Goal: Communication & Community: Answer question/provide support

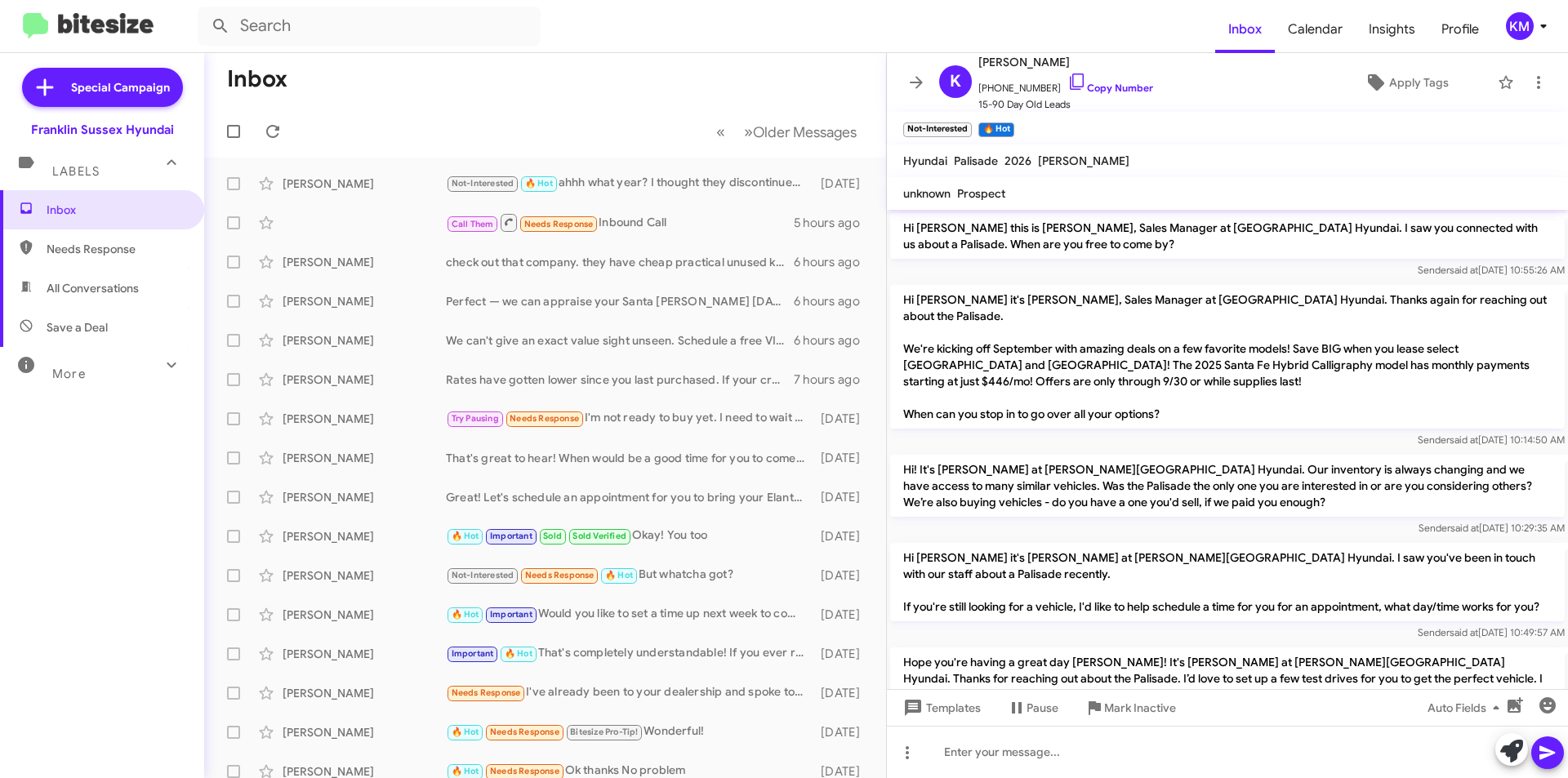
scroll to position [488, 0]
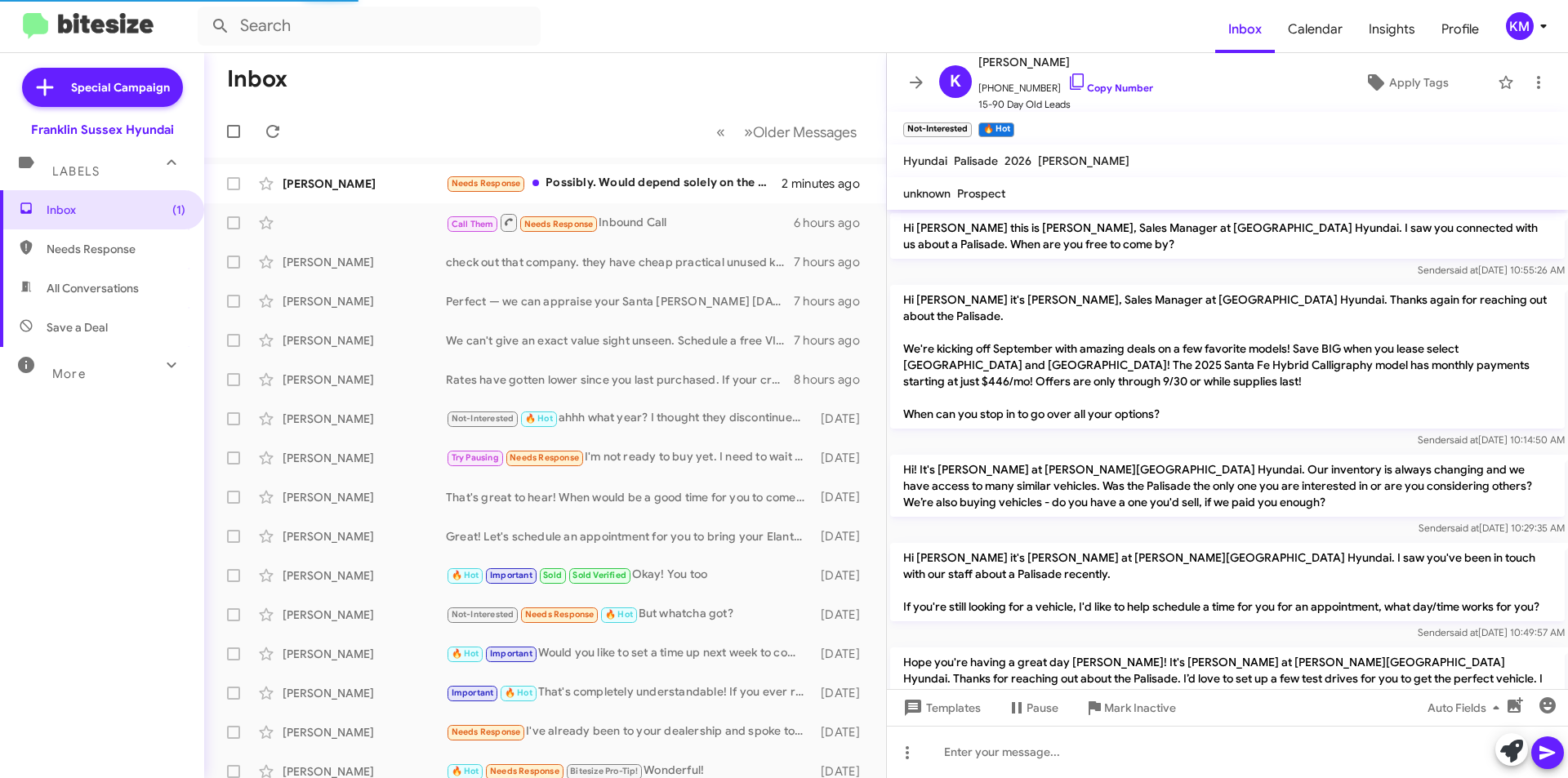
scroll to position [521, 0]
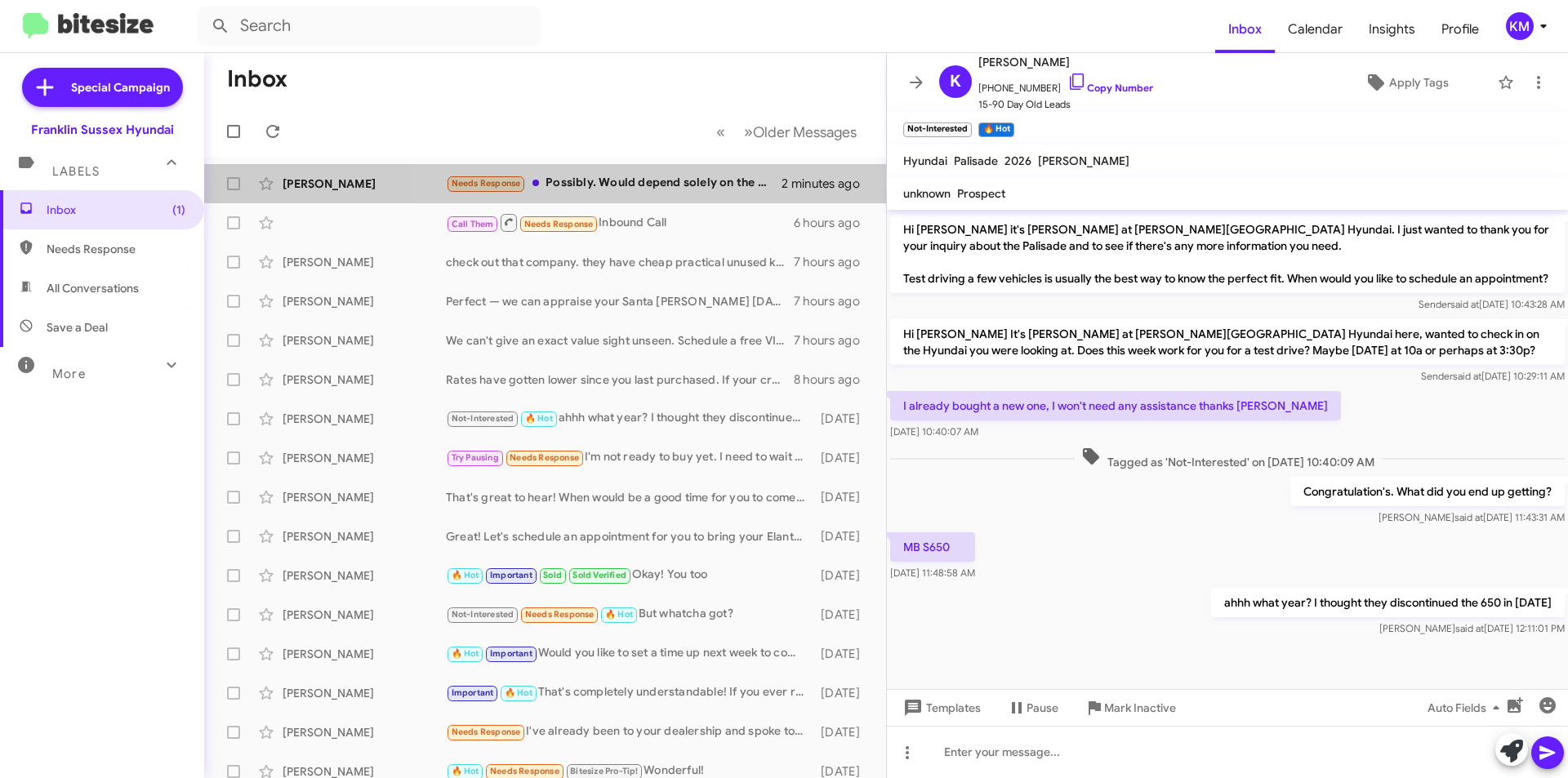
click at [666, 188] on div "Needs Response Possibly. Would depend solely on the deal we could make. I don't…" at bounding box center [614, 183] width 335 height 19
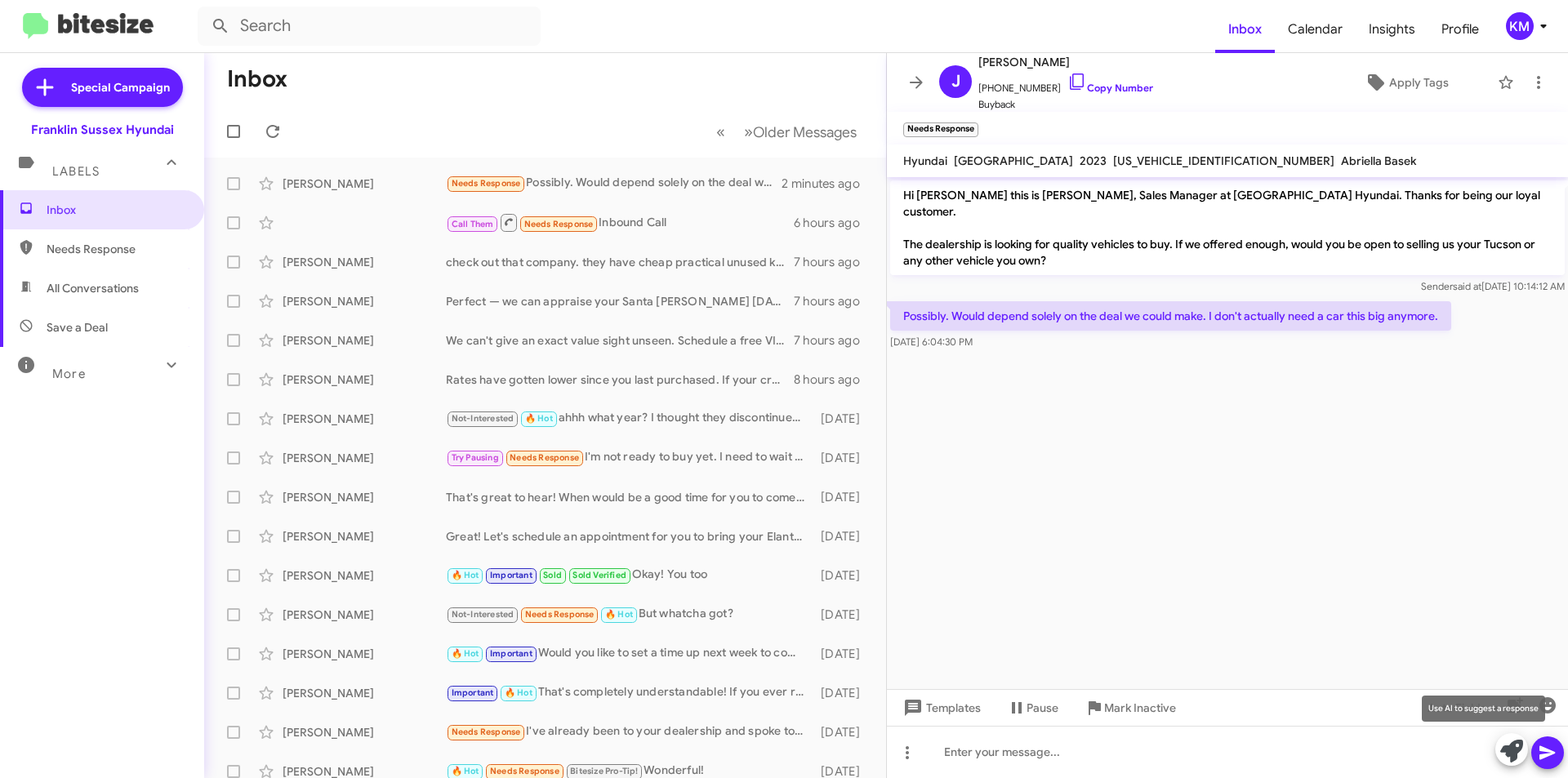
click at [1513, 753] on icon at bounding box center [1511, 751] width 23 height 23
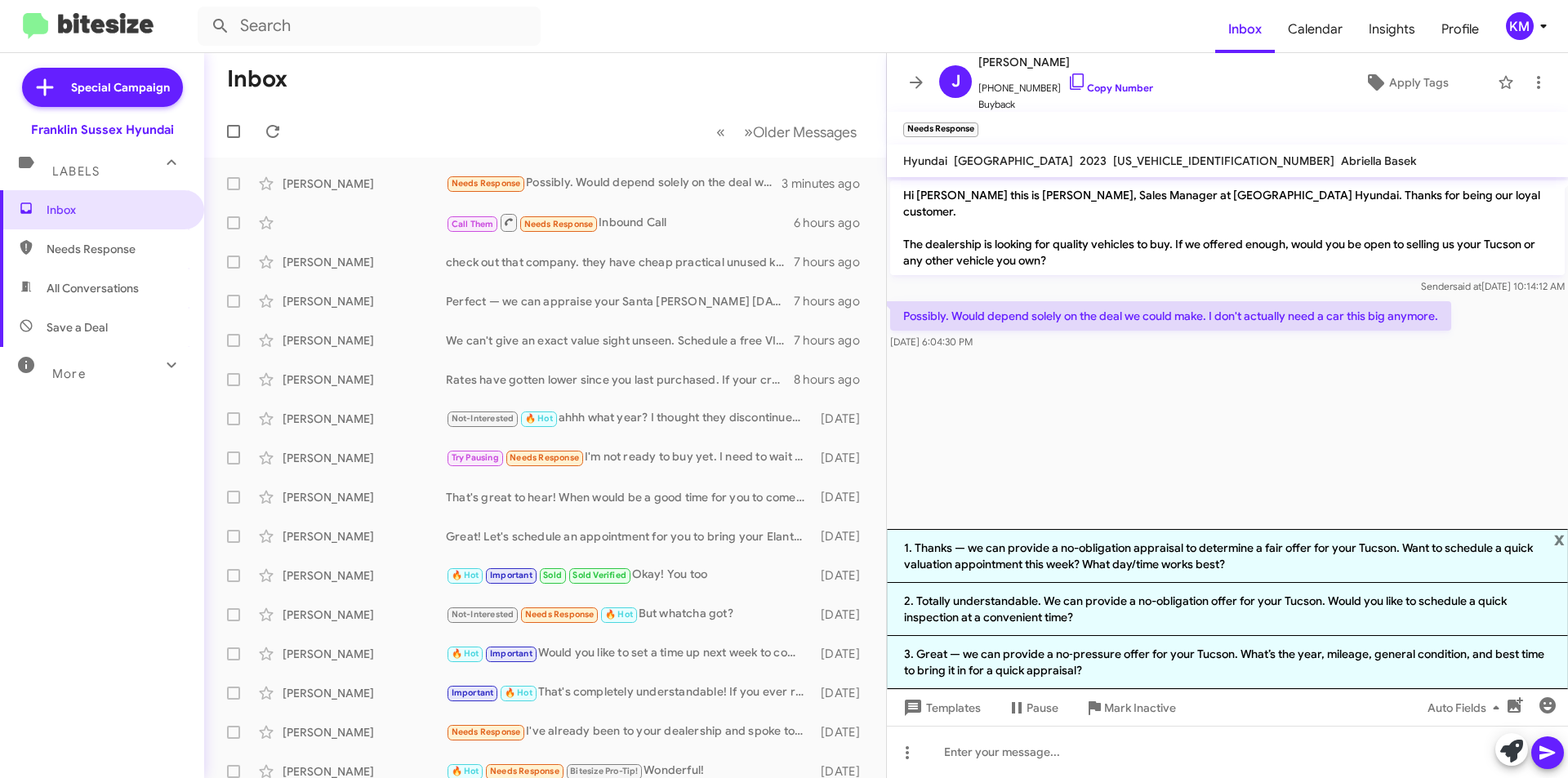
click at [1114, 561] on li "1. Thanks — we can provide a no-obligation appraisal to determine a fair offer …" at bounding box center [1227, 556] width 681 height 54
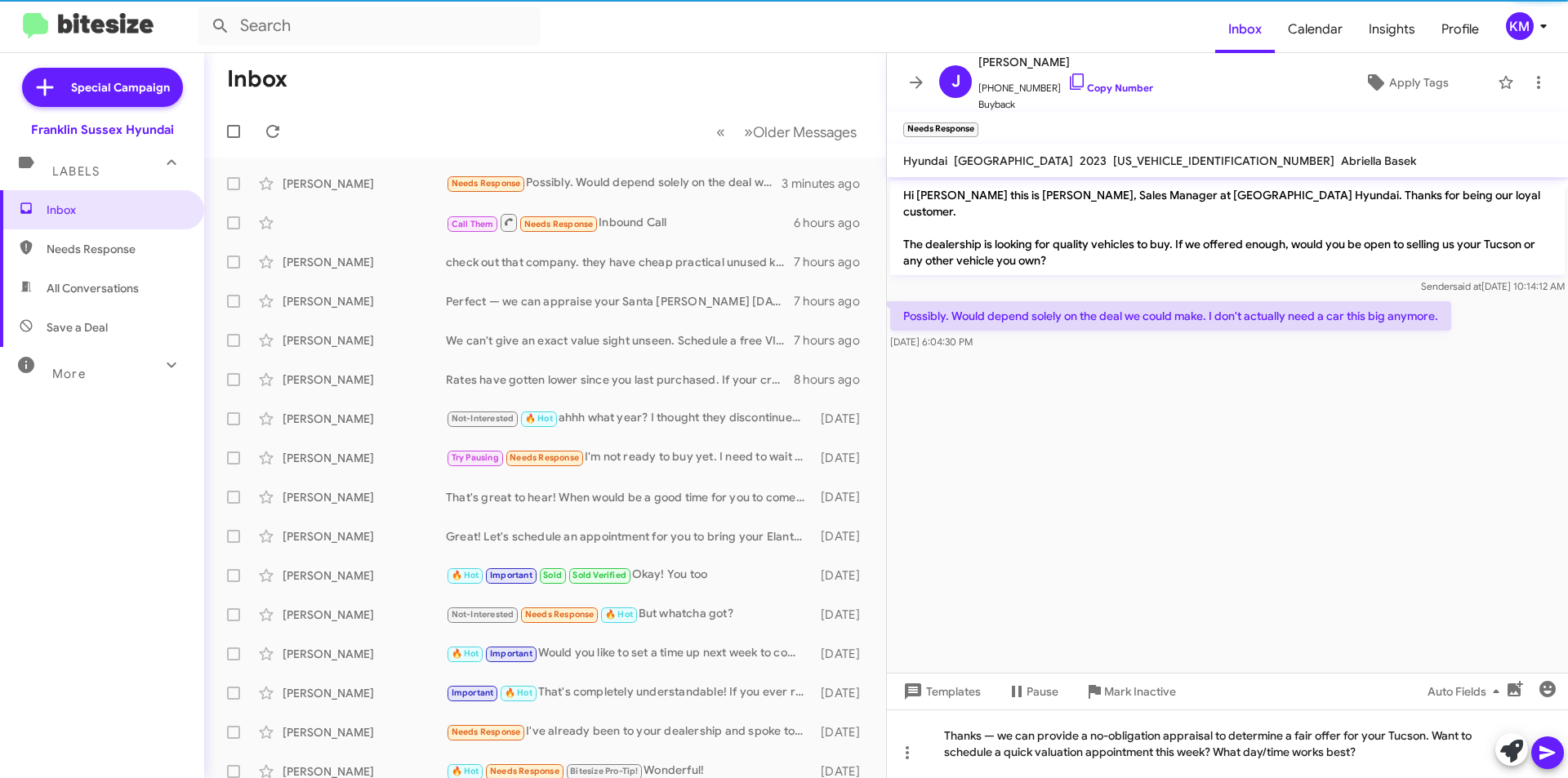
click at [1545, 746] on icon at bounding box center [1547, 753] width 20 height 20
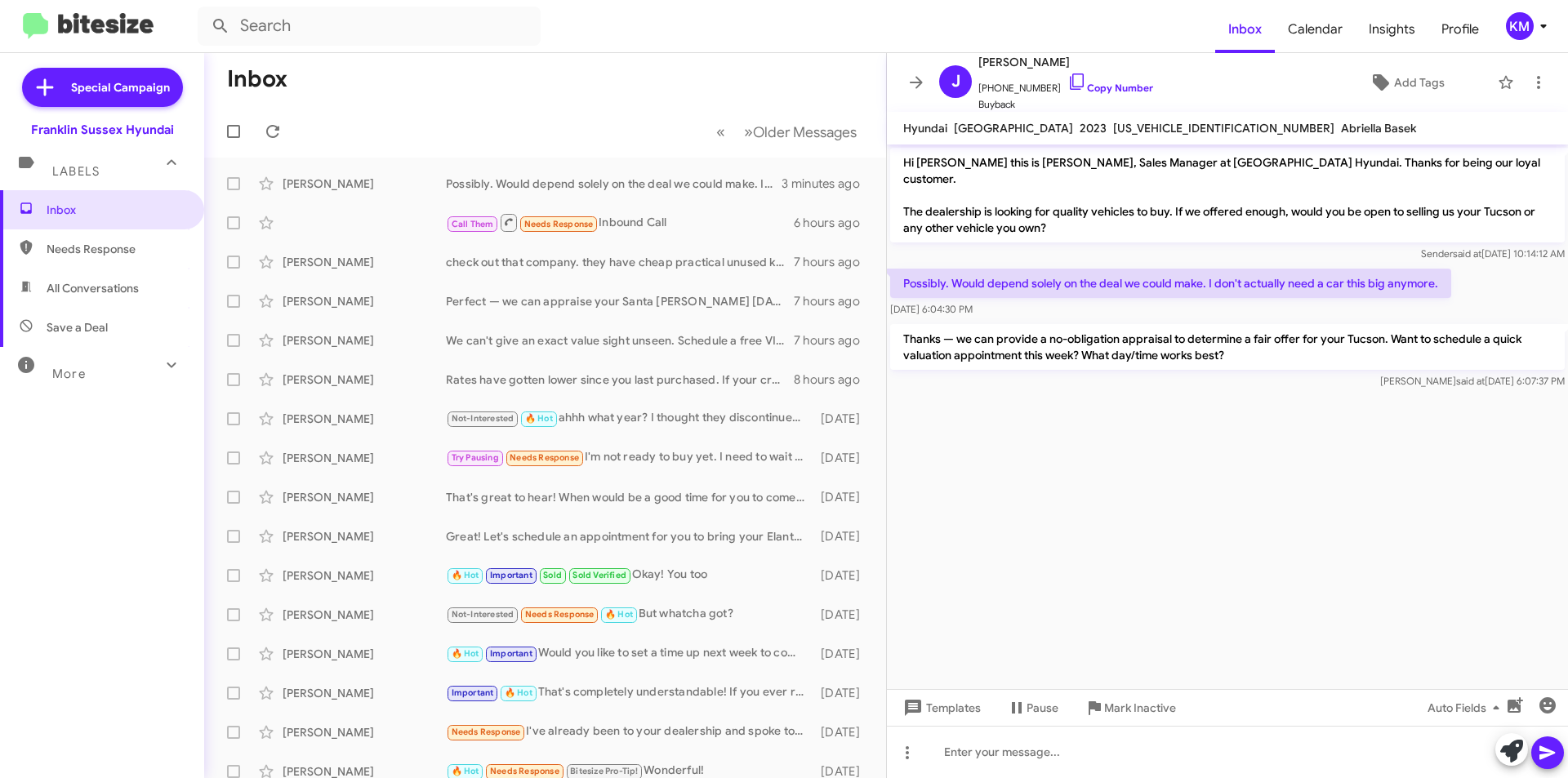
drag, startPoint x: 1074, startPoint y: 72, endPoint x: 1025, endPoint y: 58, distance: 51.0
click at [1025, 58] on span "[PERSON_NAME]" at bounding box center [1065, 62] width 175 height 20
copy span "[PERSON_NAME]"
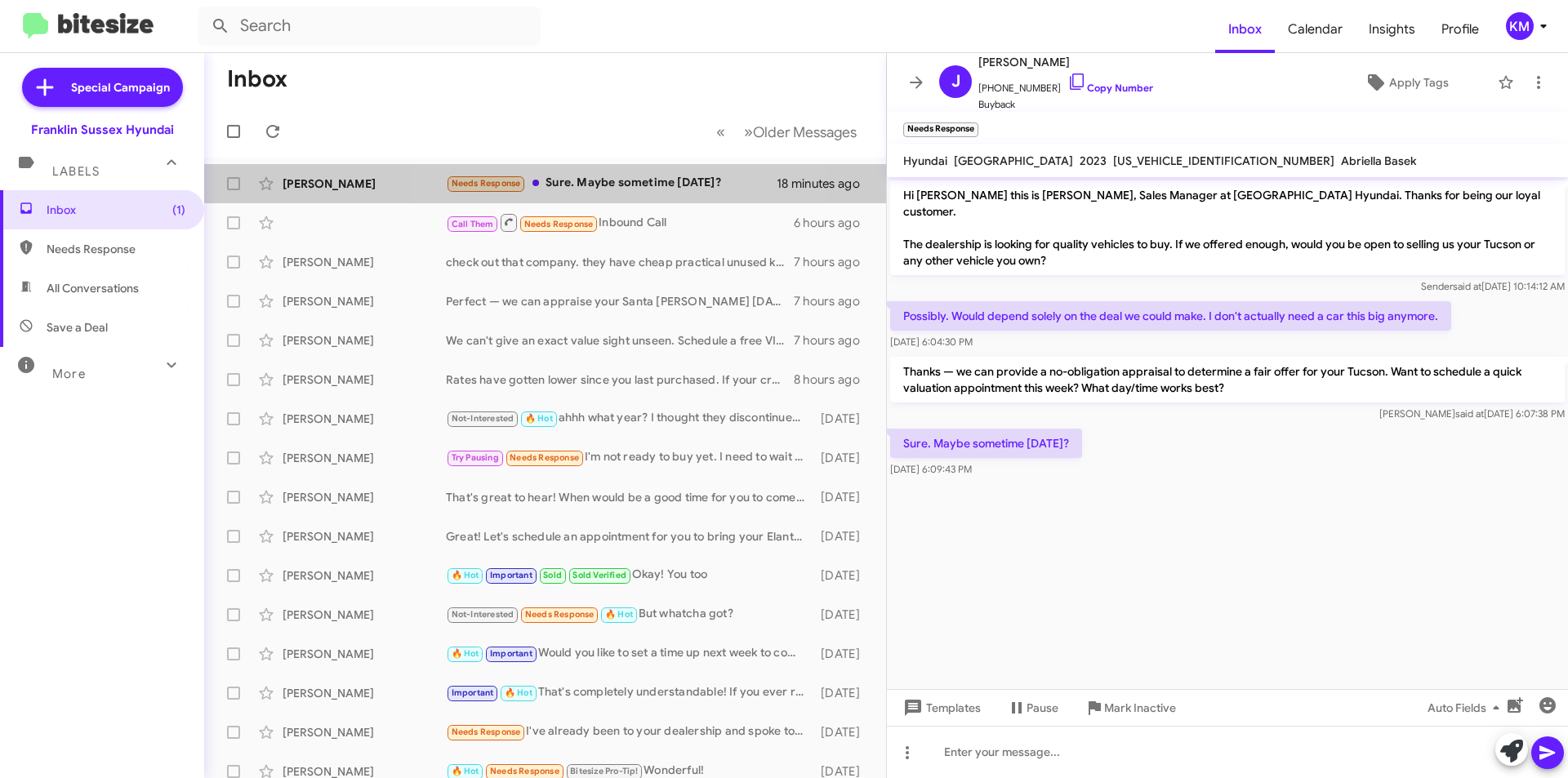
click at [615, 186] on div "Needs Response Sure. Maybe sometime [DATE]?" at bounding box center [611, 183] width 330 height 19
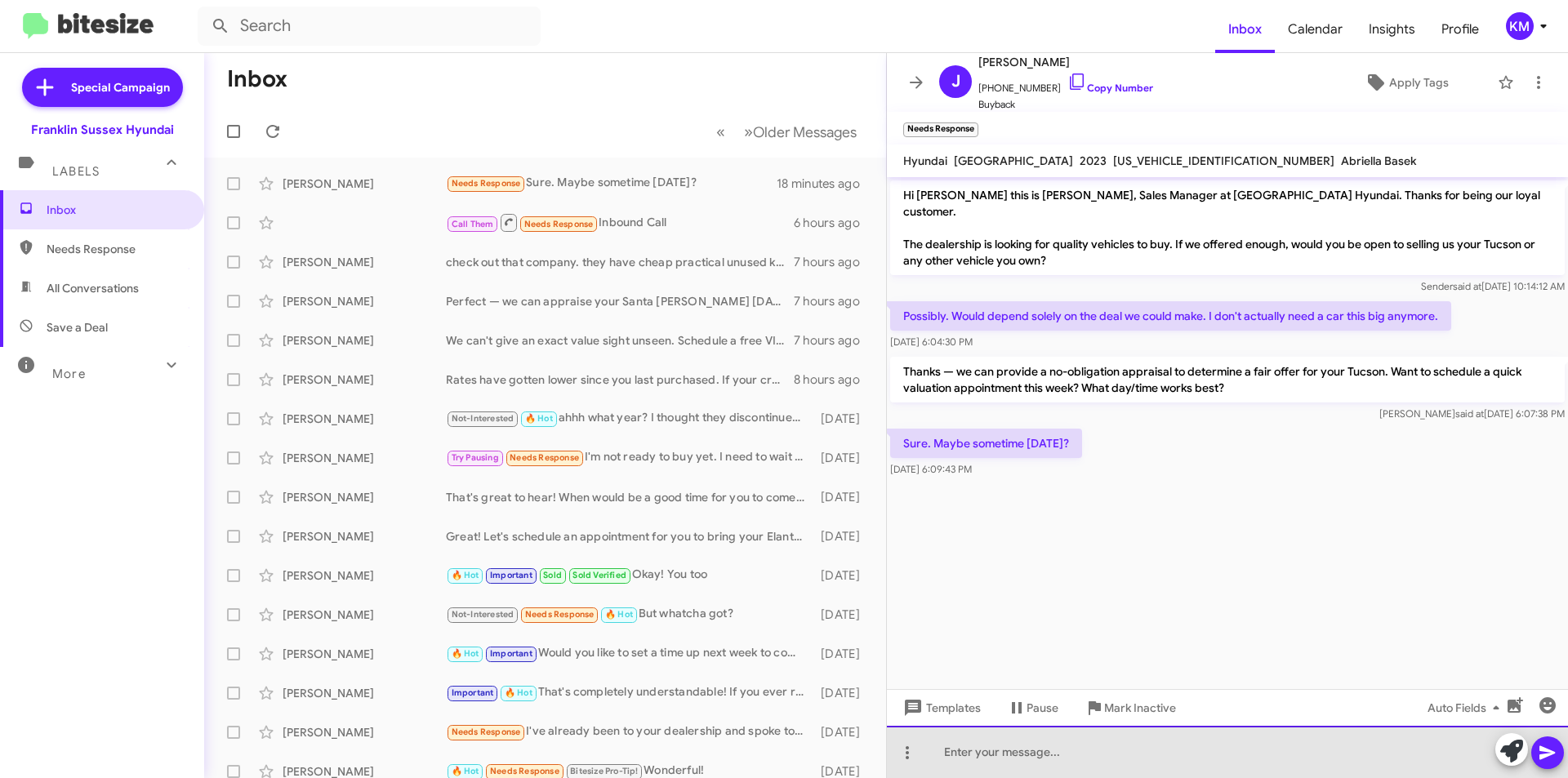
click at [1048, 755] on div at bounding box center [1227, 752] width 681 height 53
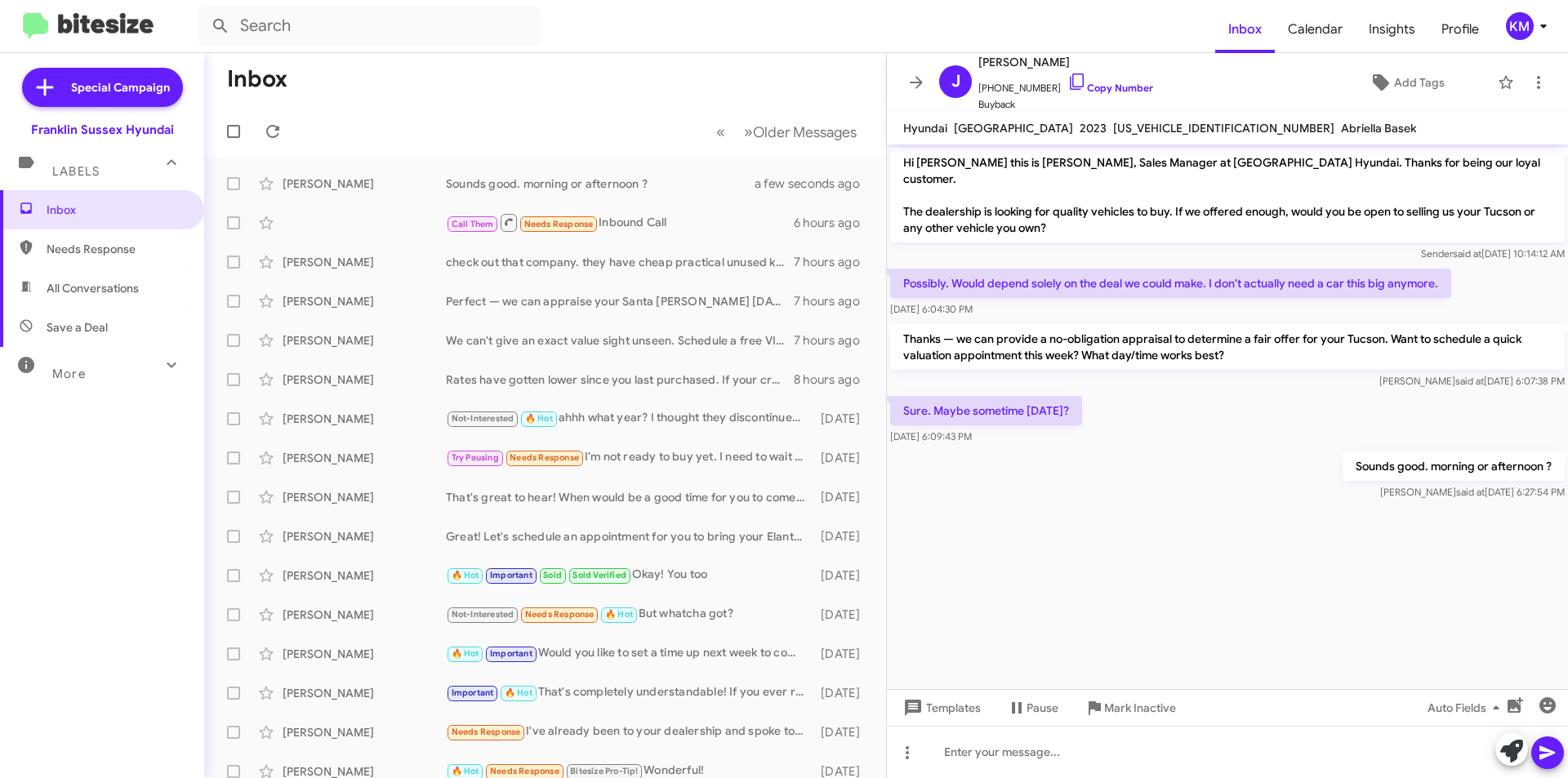
drag, startPoint x: 1057, startPoint y: 64, endPoint x: 1025, endPoint y: 57, distance: 32.8
click at [1025, 57] on span "[PERSON_NAME]" at bounding box center [1065, 62] width 175 height 20
copy span "Goellne"
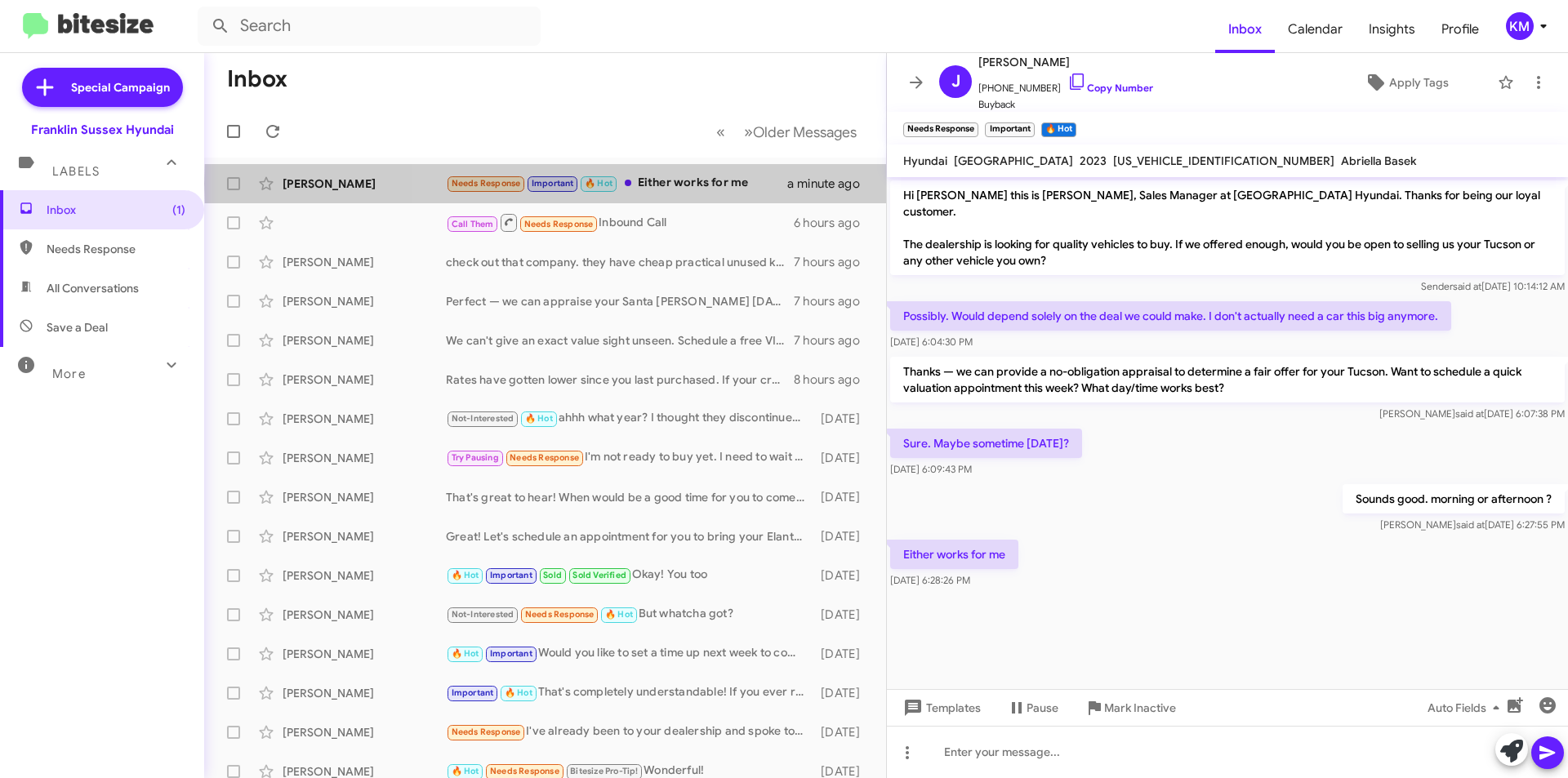
click at [682, 184] on div "Needs Response Important 🔥 Hot Either works for me" at bounding box center [616, 183] width 341 height 19
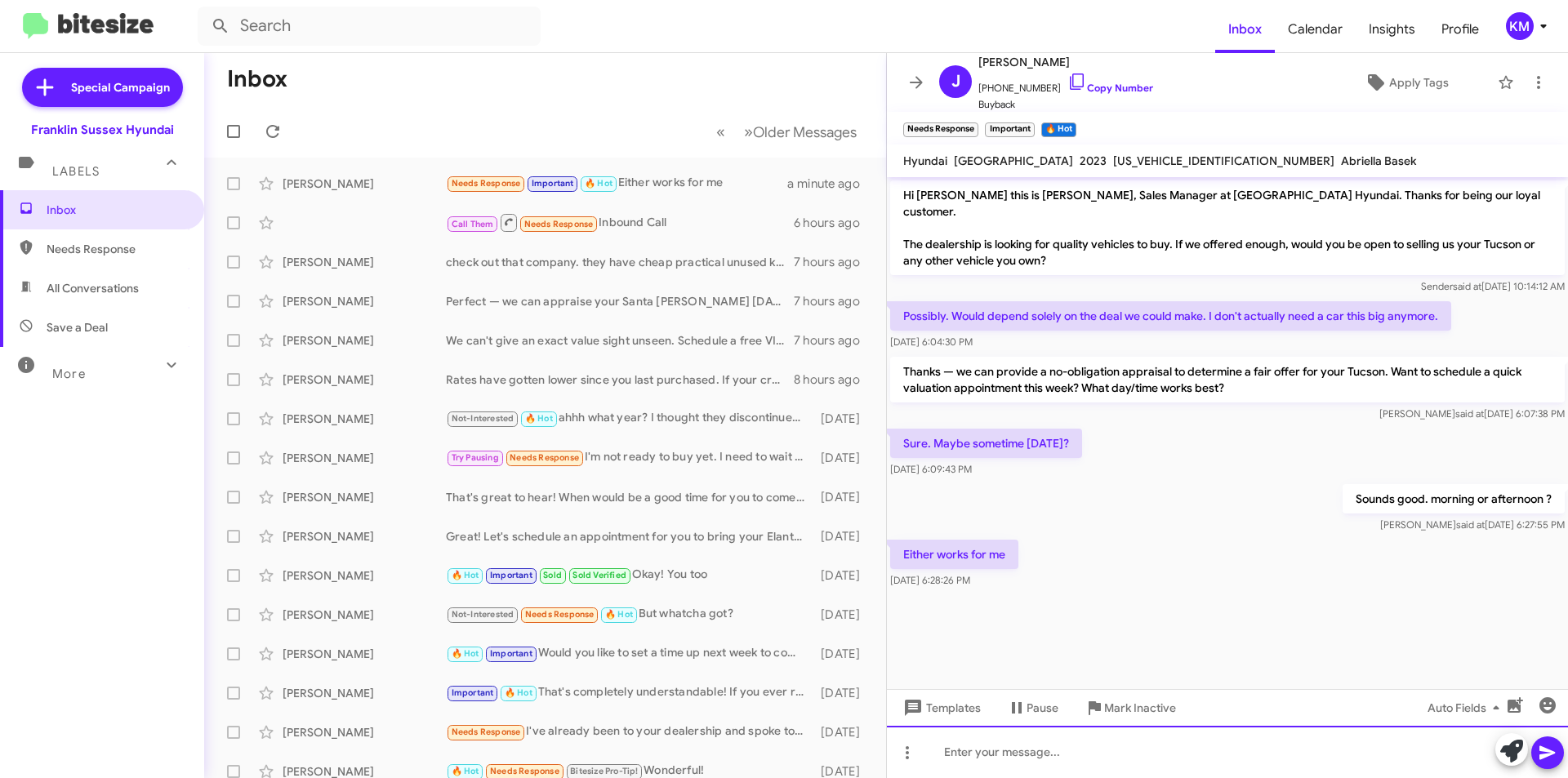
click at [985, 750] on div at bounding box center [1227, 752] width 681 height 53
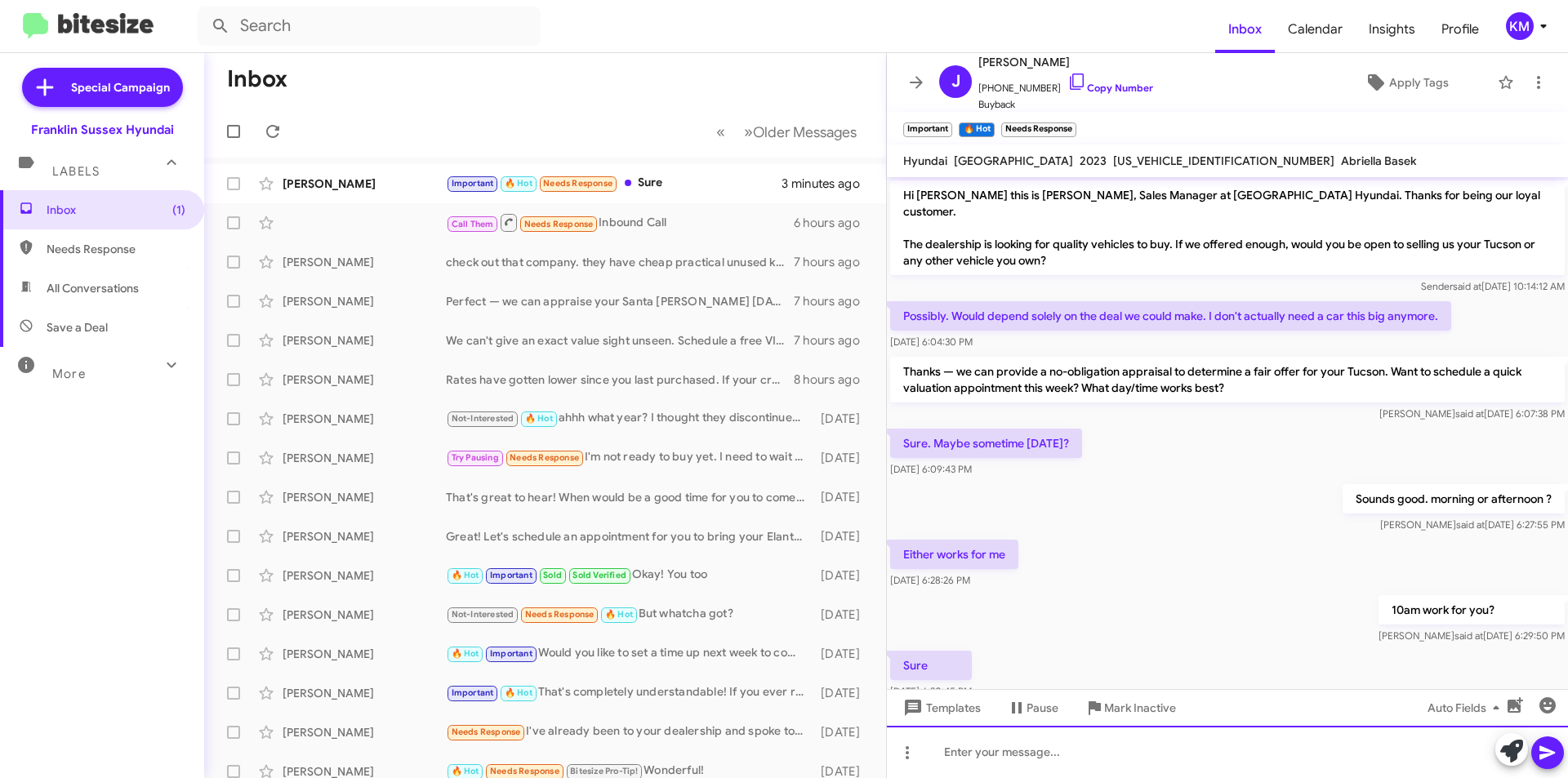
scroll to position [30, 0]
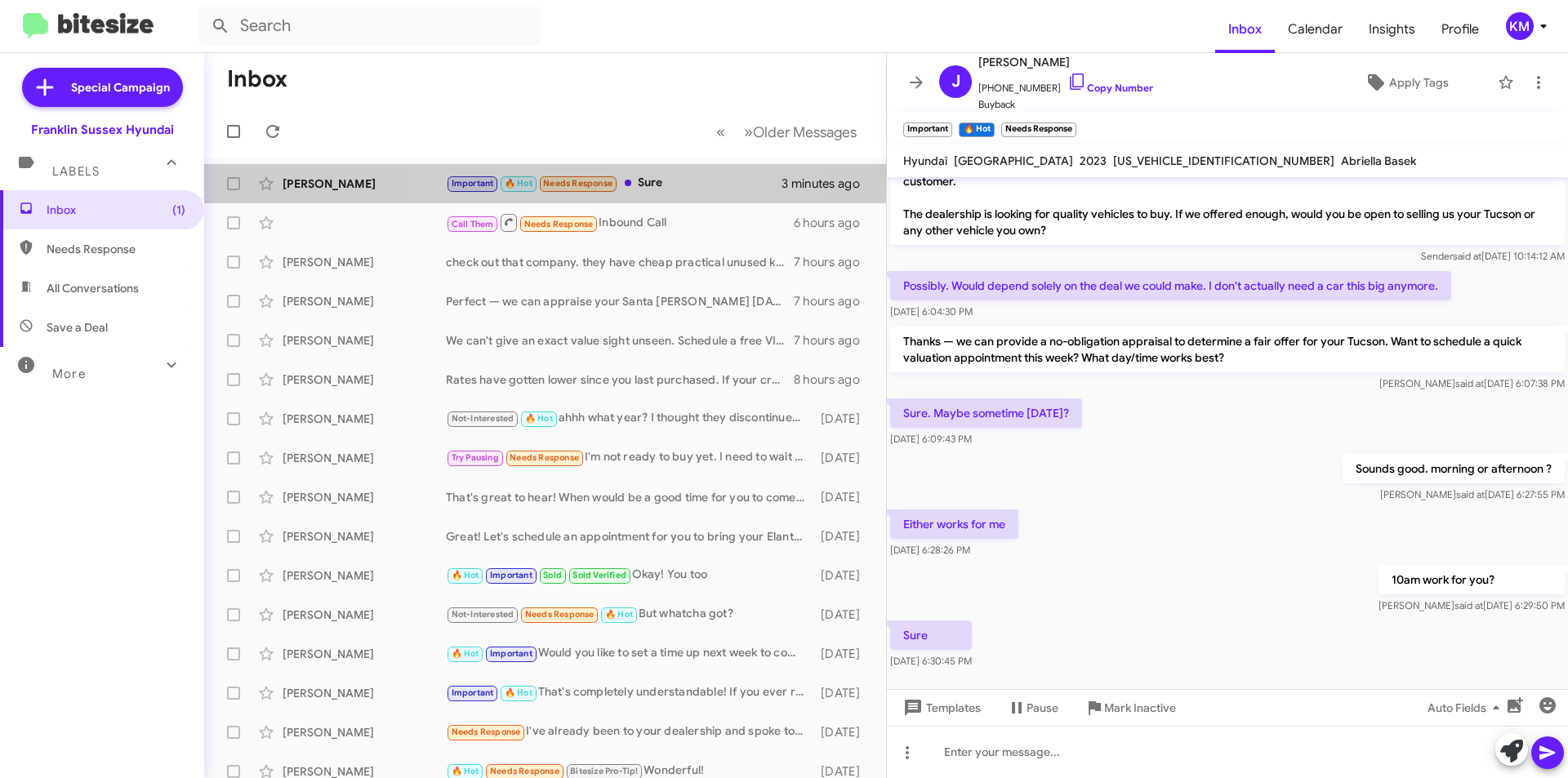
click at [633, 176] on div "Important 🔥 Hot Needs Response Sure" at bounding box center [614, 183] width 335 height 19
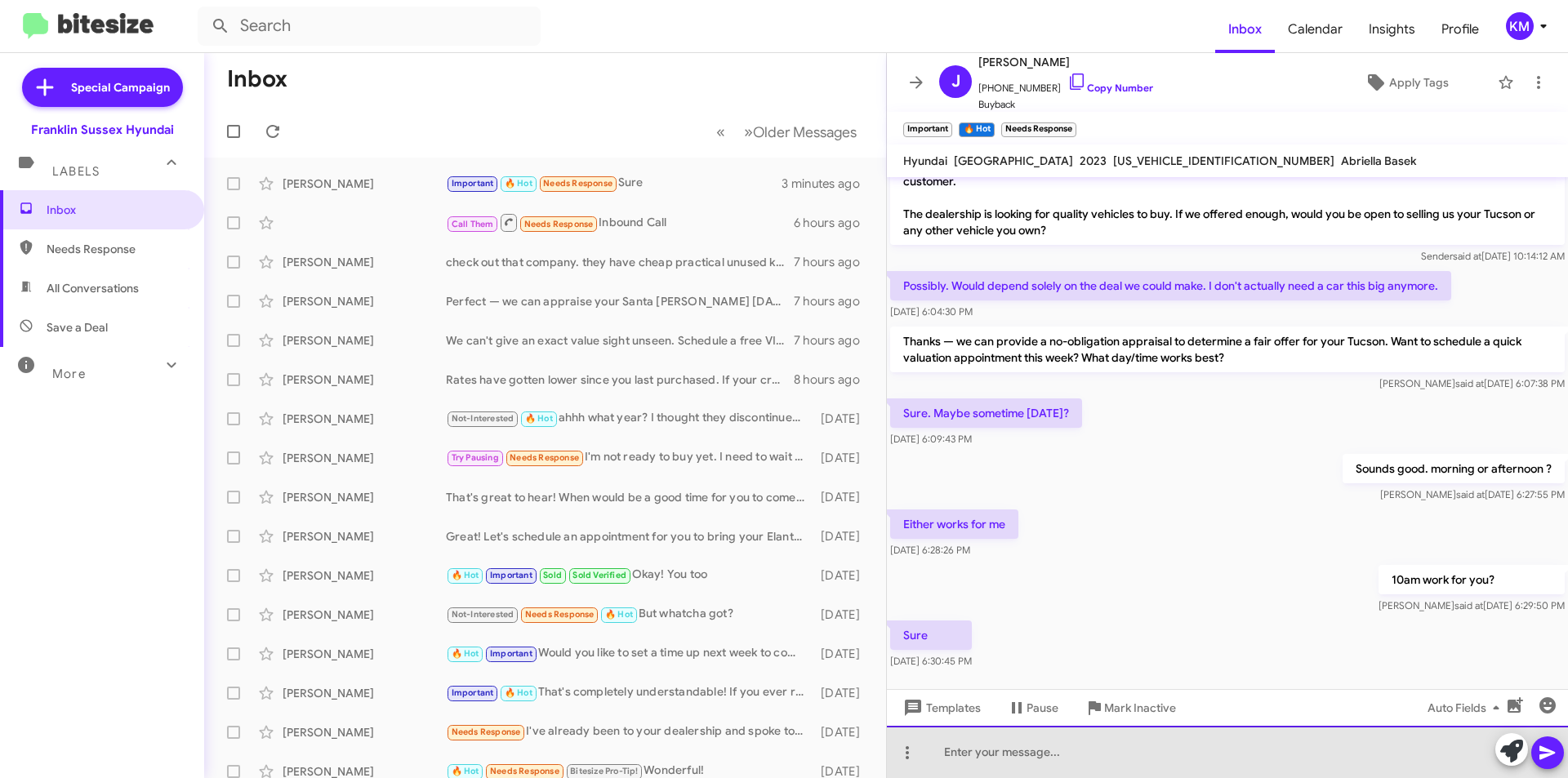
click at [1033, 753] on div at bounding box center [1227, 752] width 681 height 53
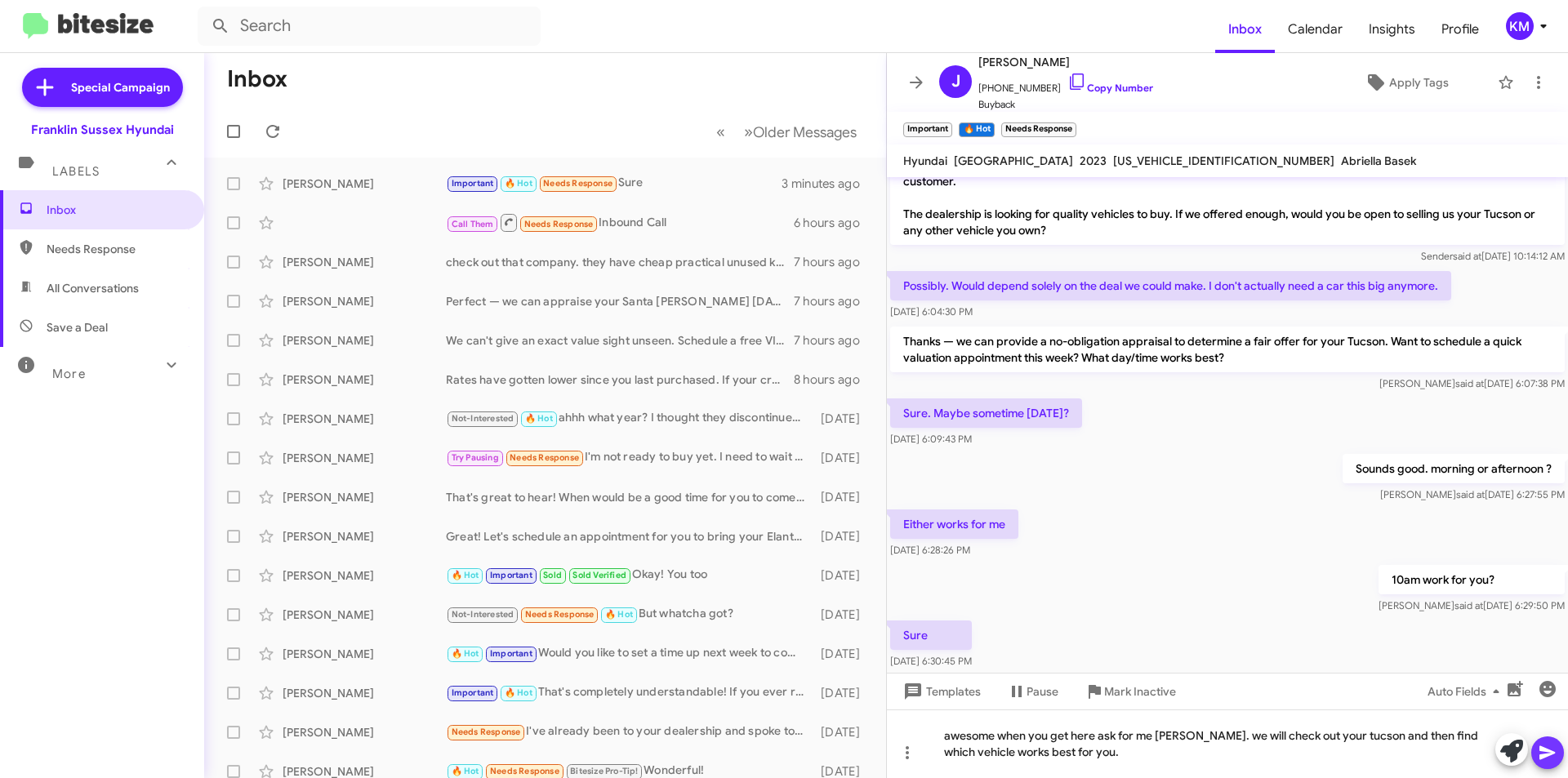
click at [1552, 763] on span at bounding box center [1547, 753] width 20 height 33
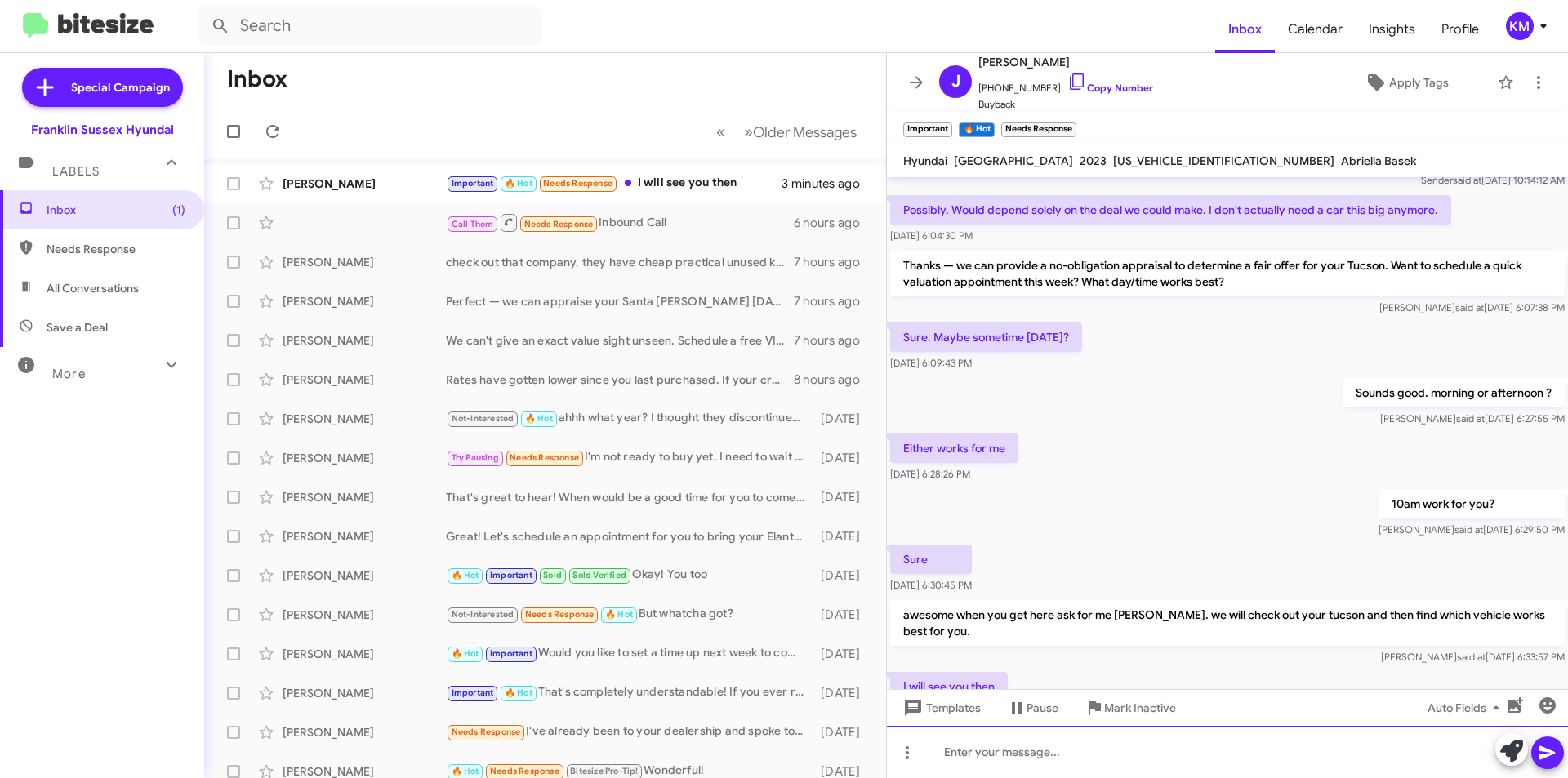
scroll to position [0, 0]
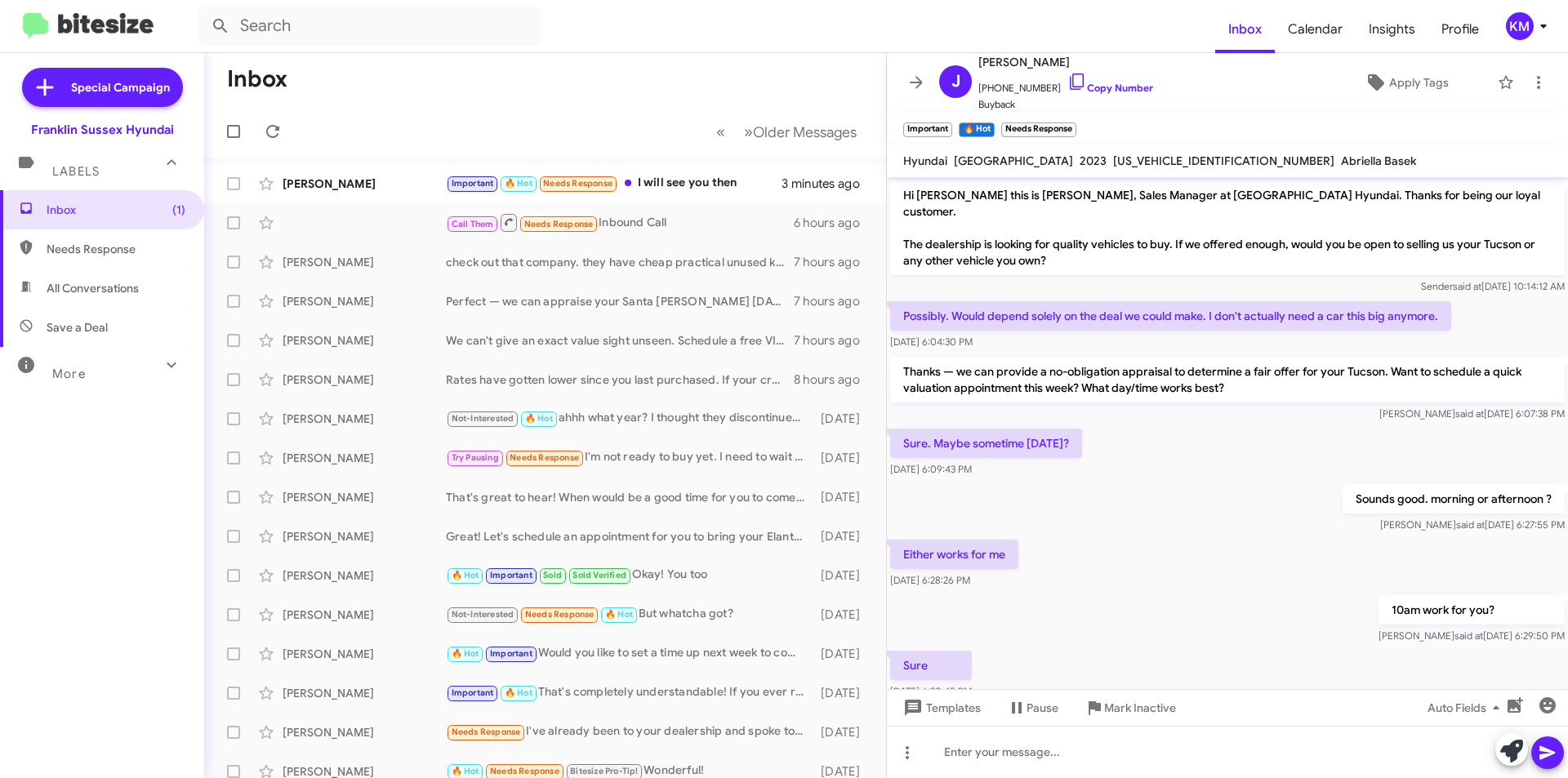
click at [689, 169] on div "[PERSON_NAME] Important 🔥 Hot Needs Response I will see you then 3 minutes ago" at bounding box center [545, 184] width 656 height 33
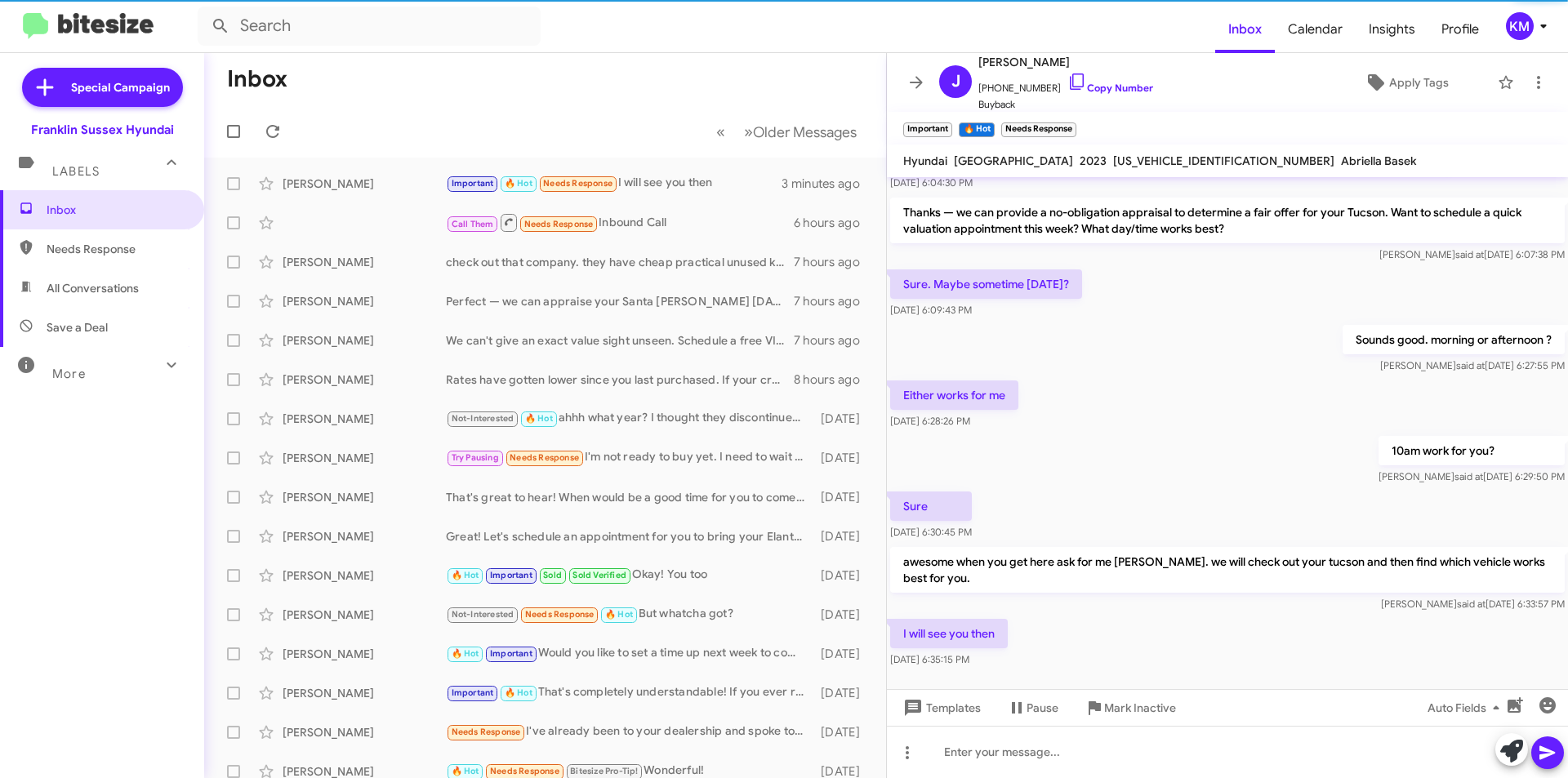
scroll to position [166, 0]
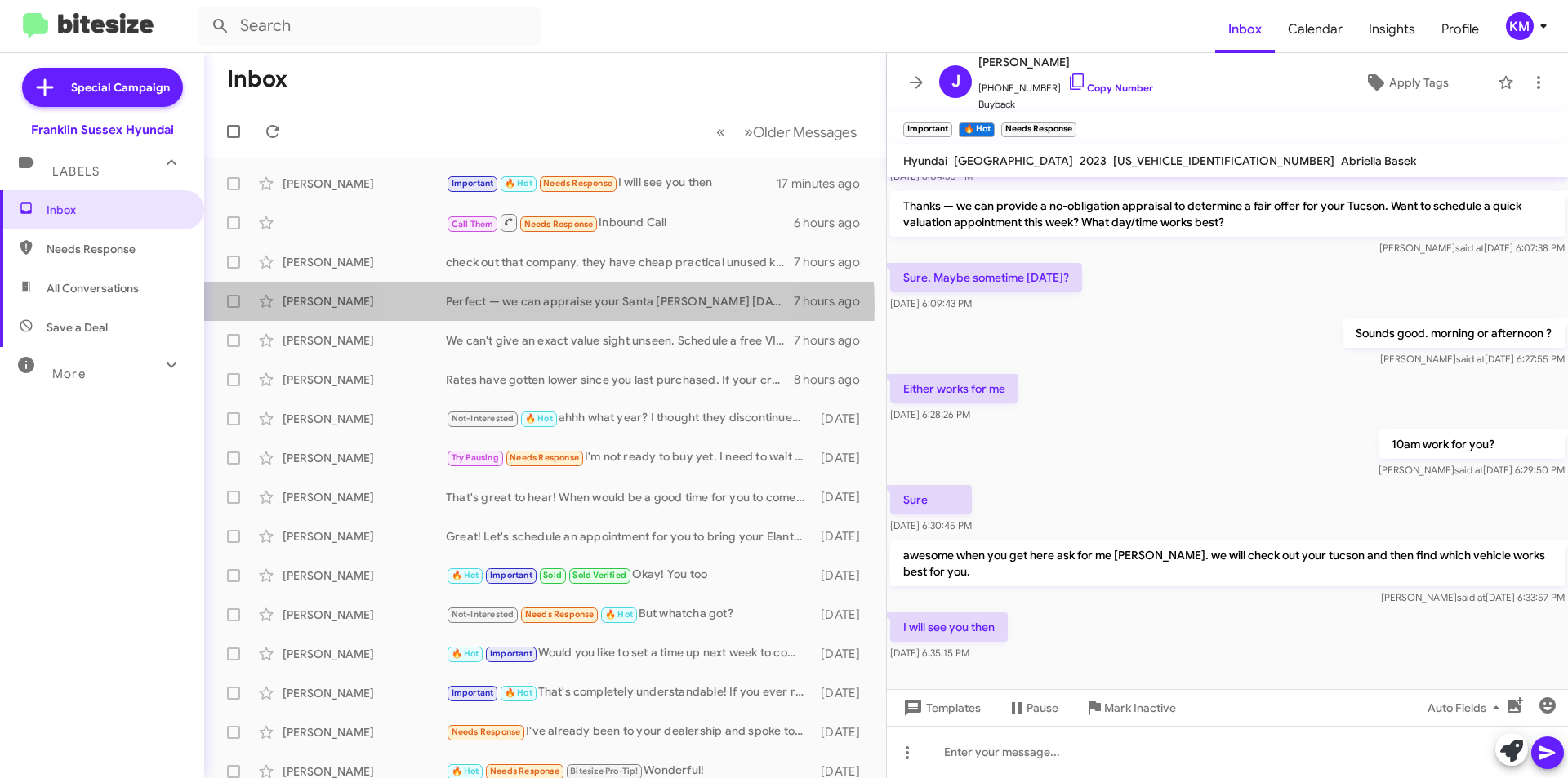
click at [523, 306] on div "Perfect — we can appraise your Santa [PERSON_NAME] [DATE]. Morning (9–11am), mi…" at bounding box center [620, 302] width 348 height 16
